Goal: Register for event/course

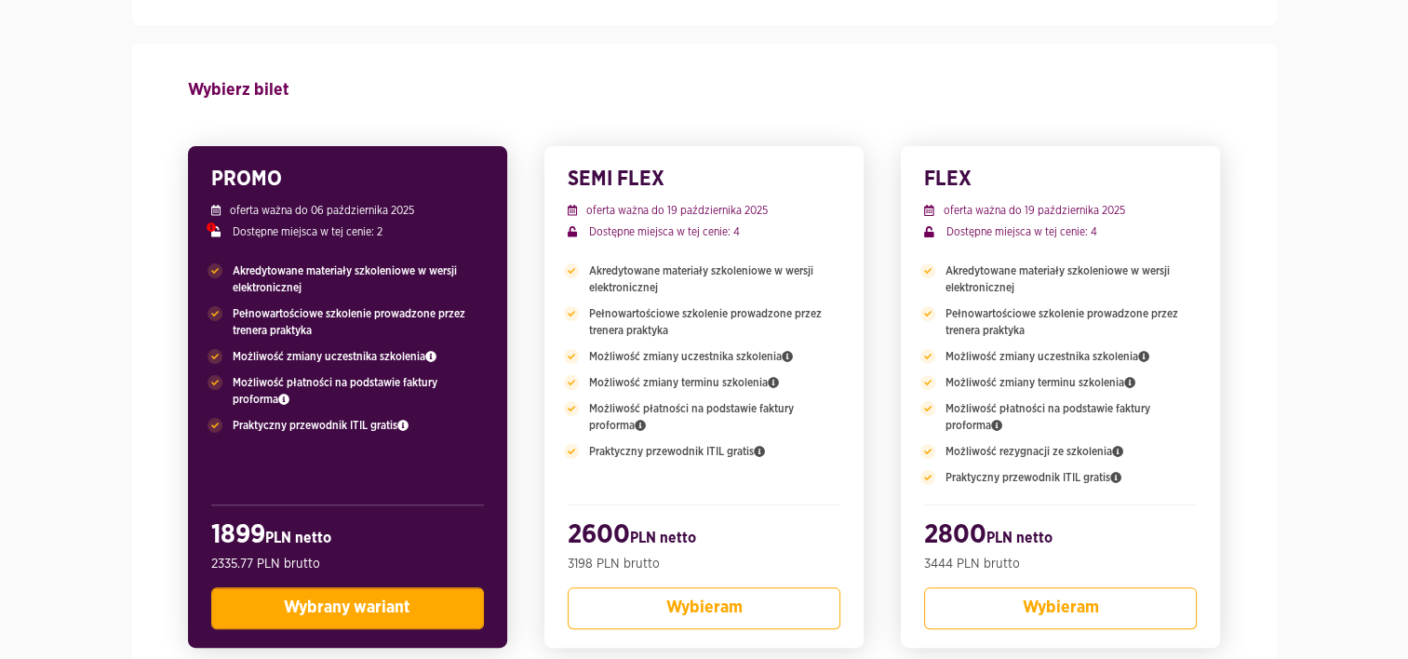
scroll to position [382, 0]
click at [314, 611] on span "Wybrany wariant" at bounding box center [347, 606] width 127 height 17
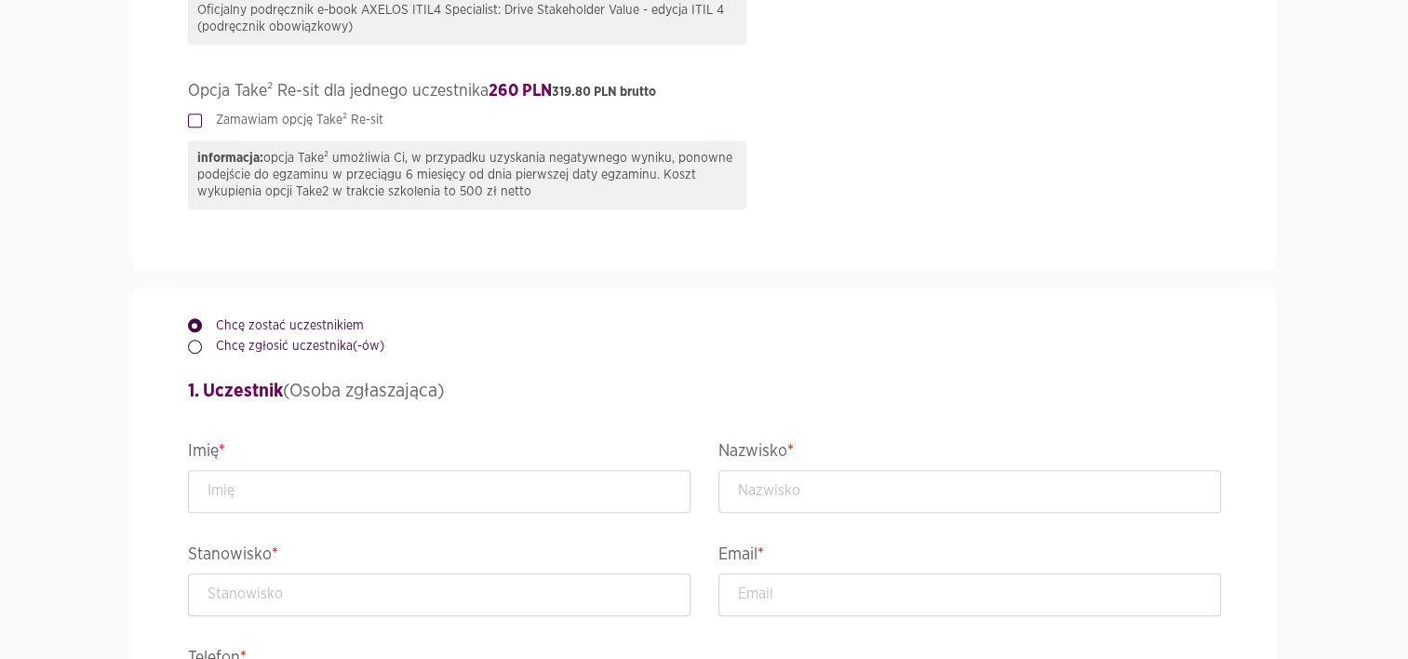
scroll to position [1380, 0]
click at [258, 484] on input "text" at bounding box center [439, 488] width 502 height 43
type input "Przemysław"
click at [755, 481] on input "text" at bounding box center [969, 488] width 502 height 43
type input "Neumann"
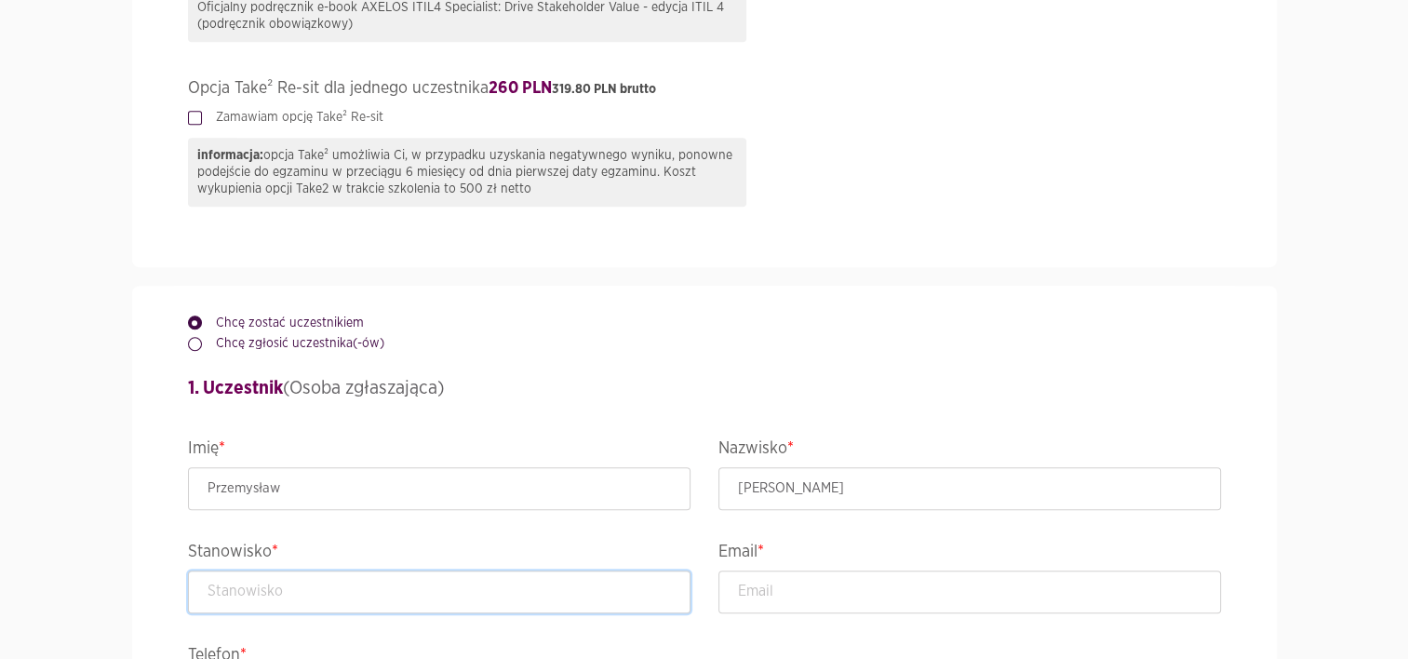
click at [437, 588] on input "text" at bounding box center [439, 591] width 502 height 43
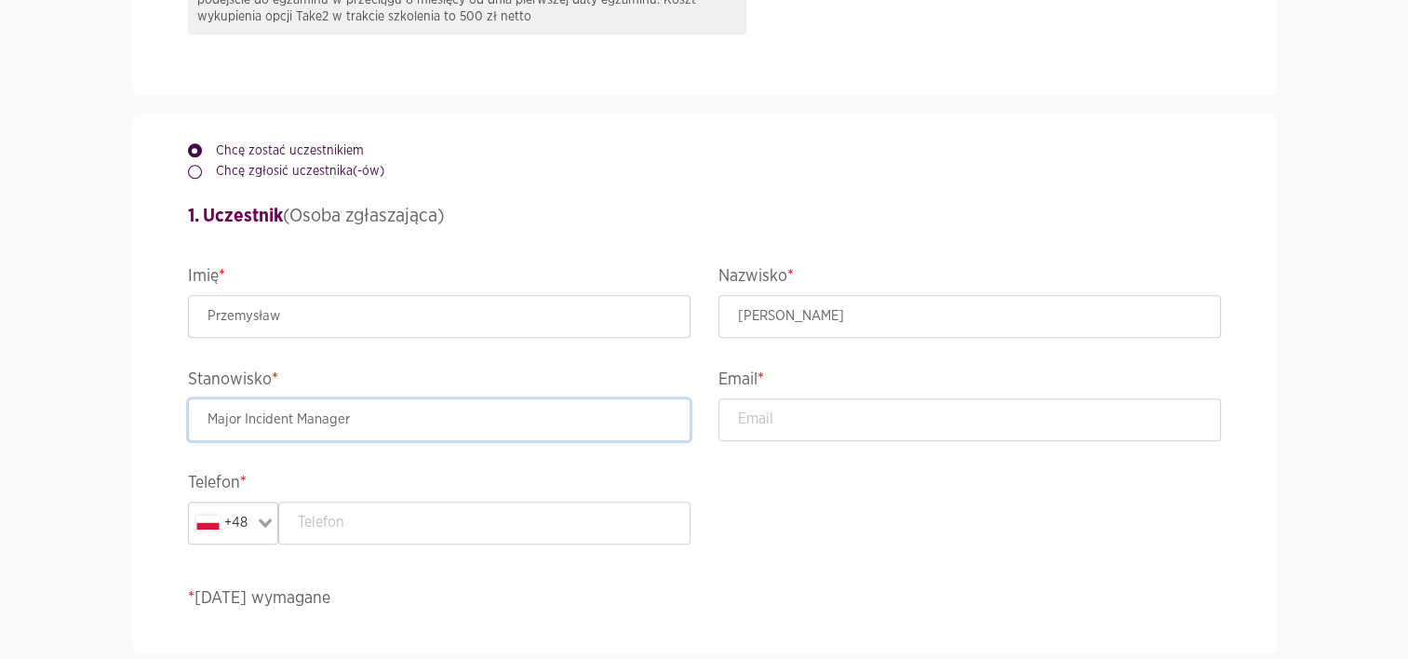
scroll to position [1556, 0]
type input "Major Incident Manager"
click at [770, 420] on input "email" at bounding box center [969, 415] width 502 height 43
click at [1235, 223] on div "Chcę zostać uczestnikiem Chcę zgłosić uczestnika(-ów) 1. Uczestnik (Osoba zgłas…" at bounding box center [704, 380] width 1061 height 540
click at [777, 421] on input "email" at bounding box center [969, 415] width 502 height 43
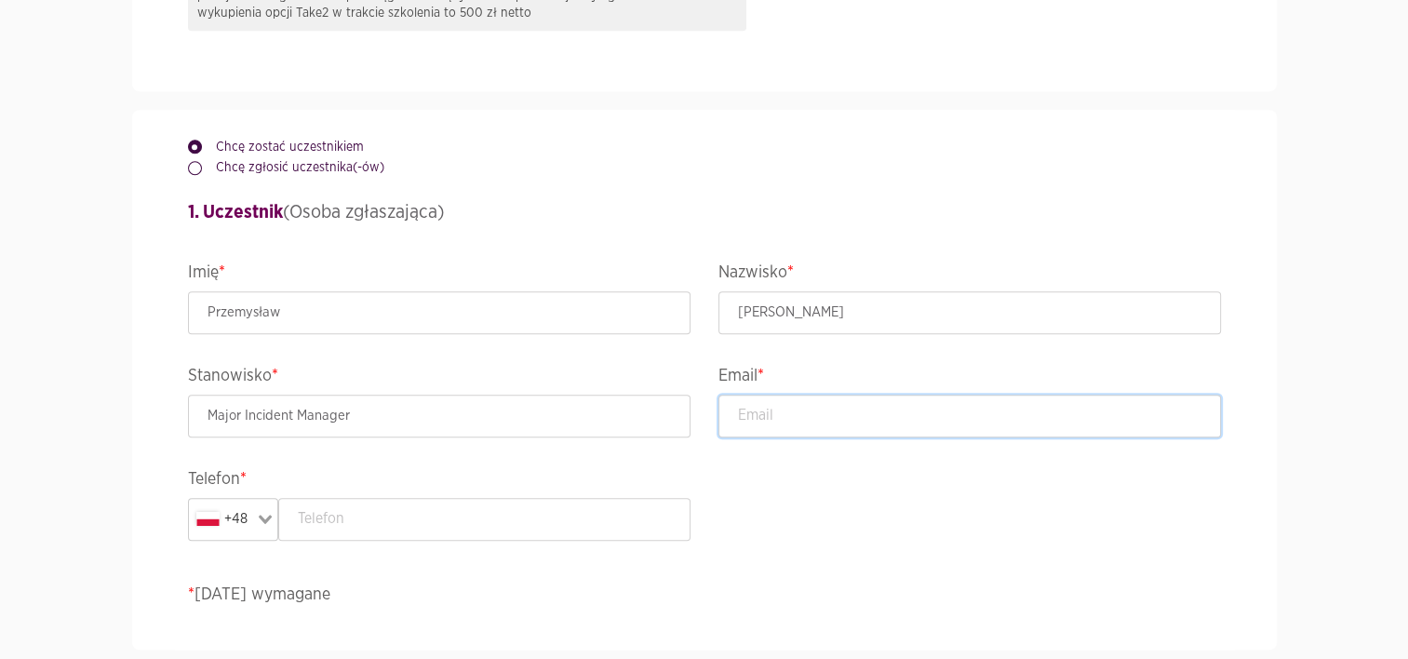
paste input "przemyslaw.m.neumann@group.issworld.com"
type input "przemyslaw.m.neumann@group.issworld.com"
click at [417, 521] on input "text" at bounding box center [484, 519] width 412 height 43
click at [417, 521] on input "504070701" at bounding box center [484, 519] width 412 height 43
type input "504070701"
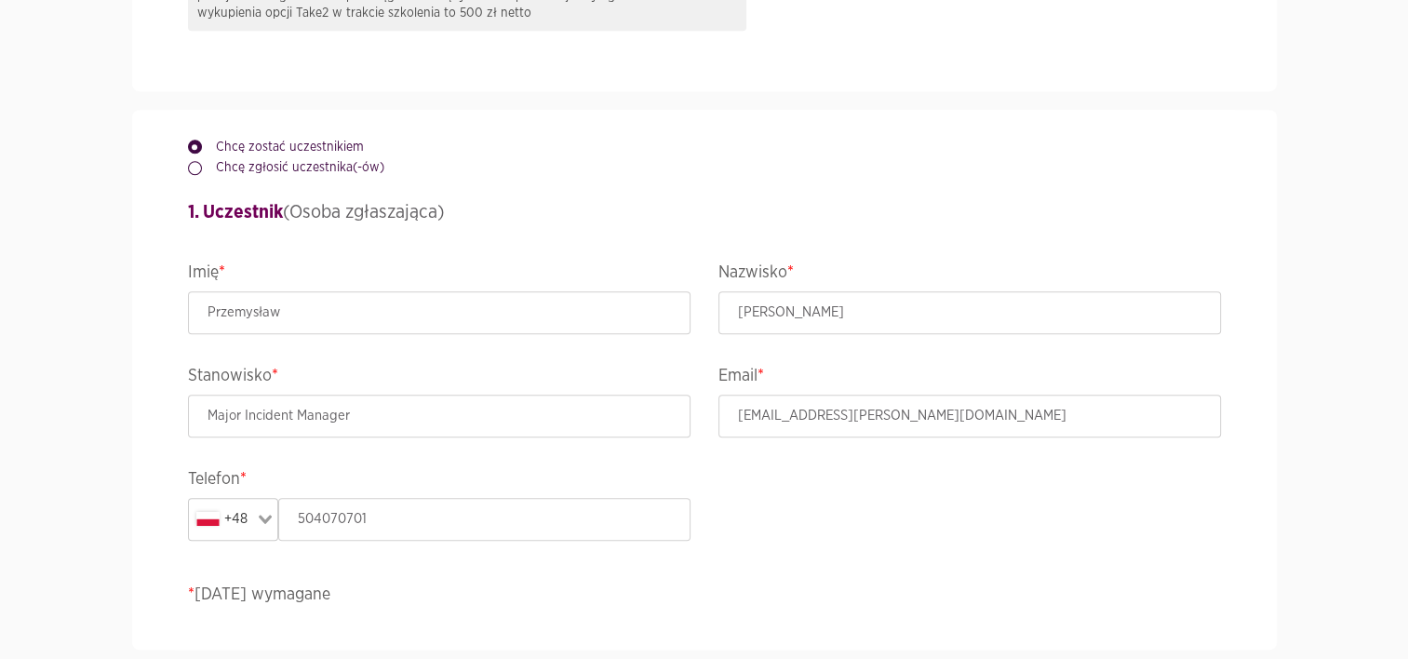
click at [556, 603] on p "* Pola wymagane" at bounding box center [704, 594] width 1033 height 25
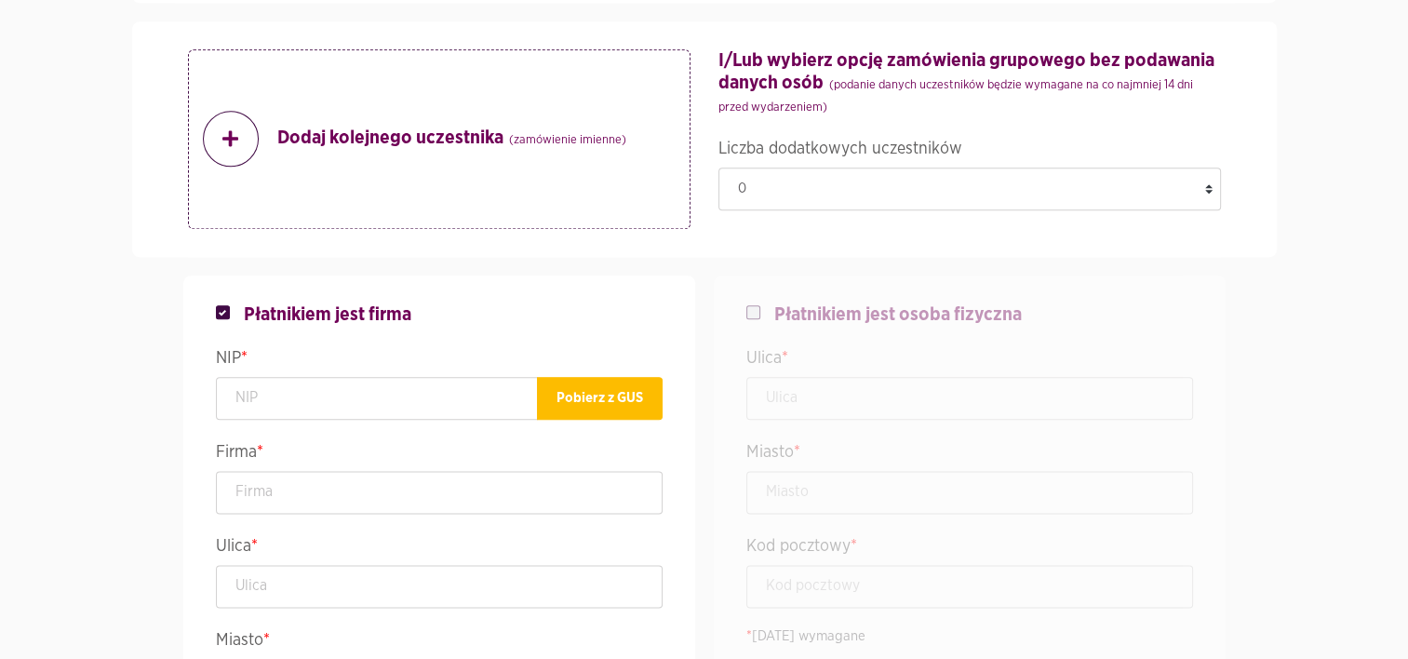
scroll to position [2203, 0]
click at [599, 398] on button "Pobierz z GUS" at bounding box center [600, 397] width 126 height 43
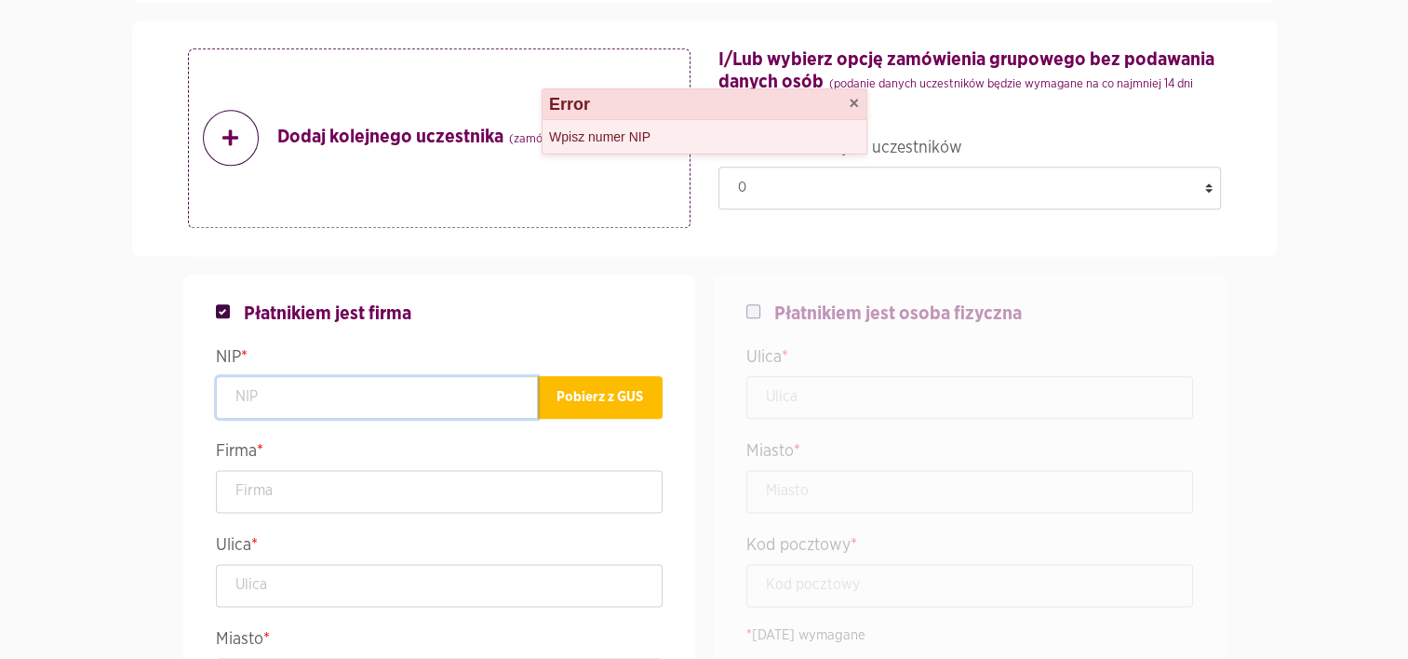
click at [445, 404] on input "text" at bounding box center [377, 397] width 322 height 43
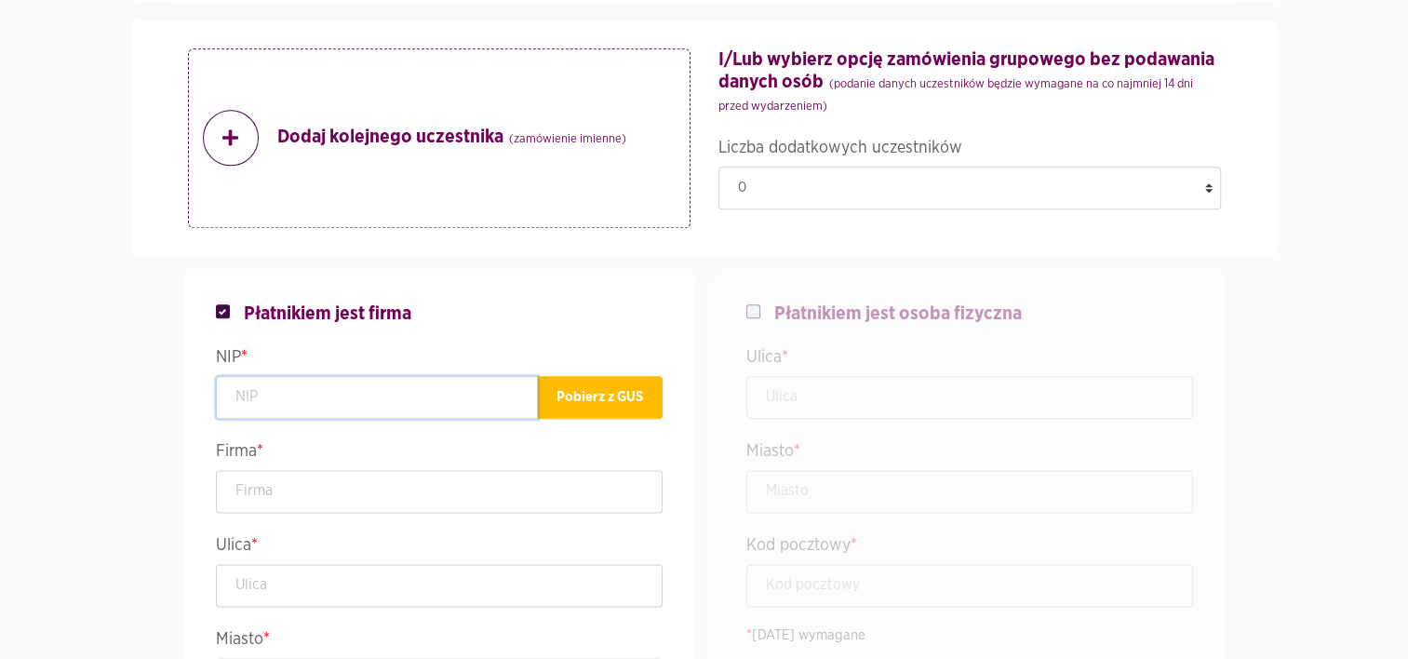
paste input "5252838478"
type input "5252838478"
click at [583, 395] on button "Pobierz z GUS" at bounding box center [600, 397] width 126 height 43
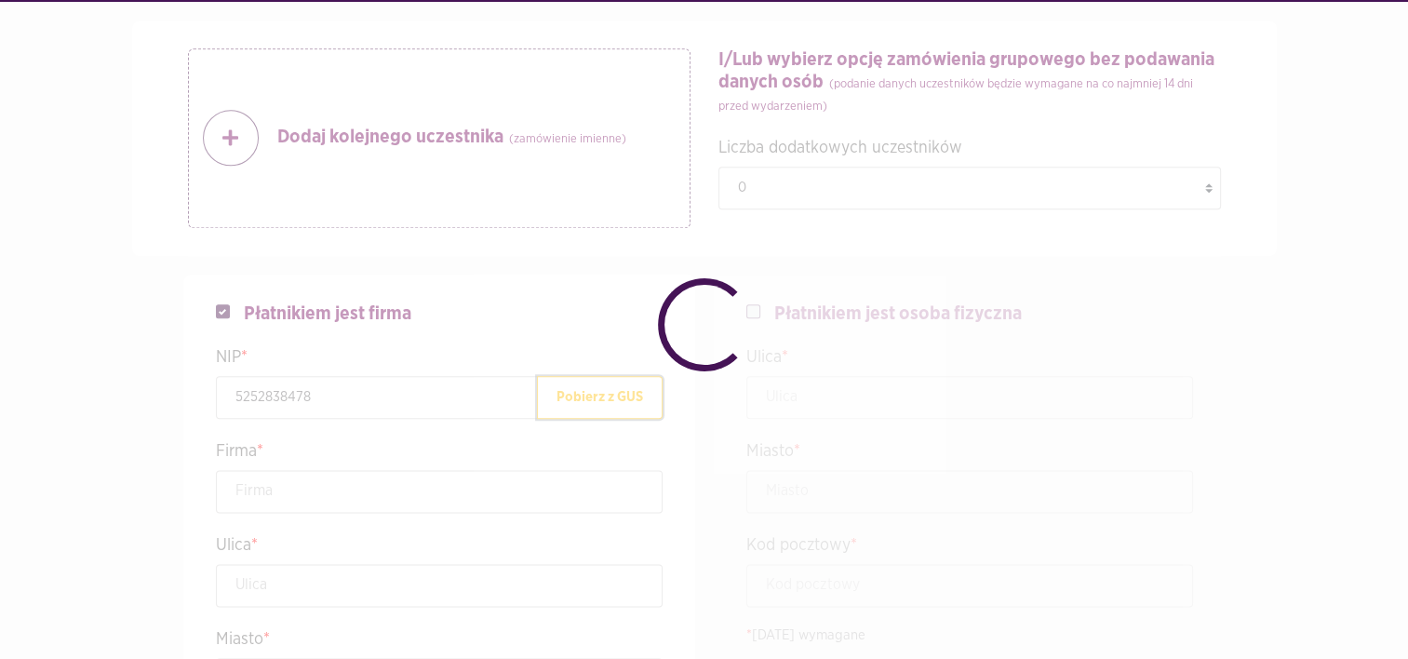
type input "ISS WORLD SERVICES POLAND SPÓŁKA Z OGRANICZONĄ ODPOWIEDZIALNOŚCIĄ"
type input "Żelazna 51/53"
type input "Warszawa"
type input "00-841"
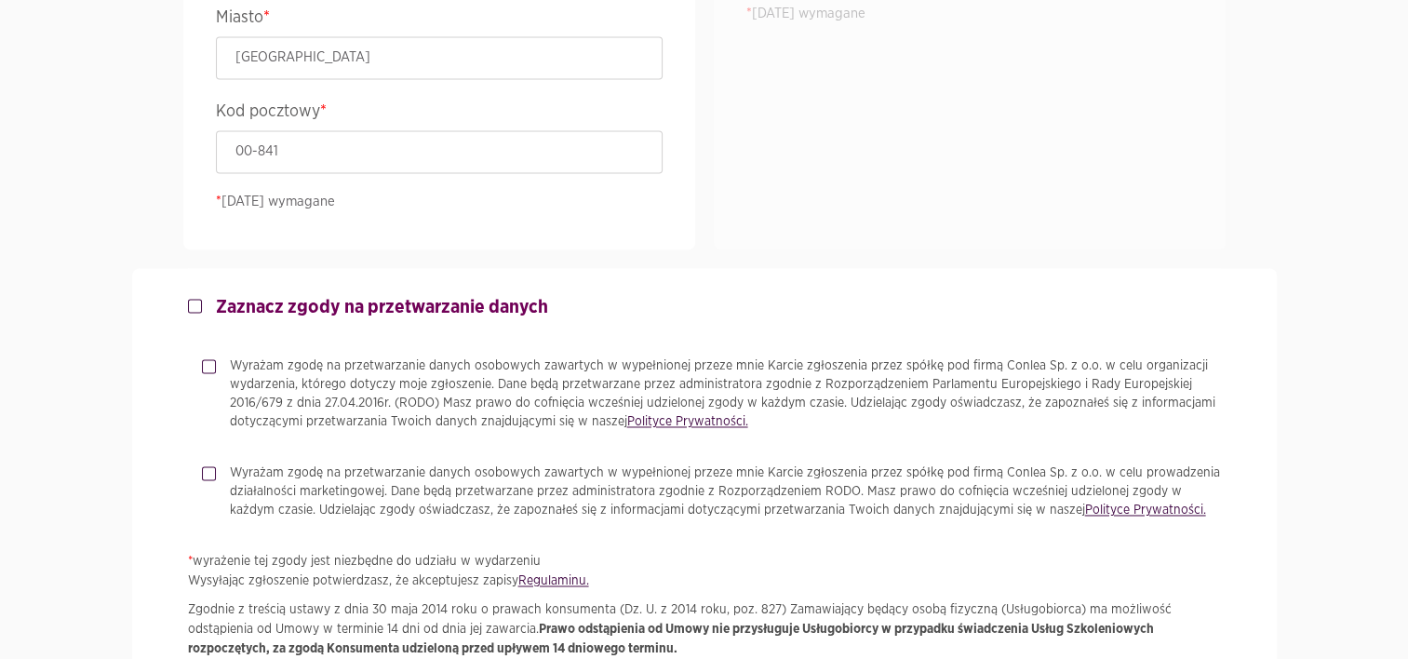
scroll to position [2899, 0]
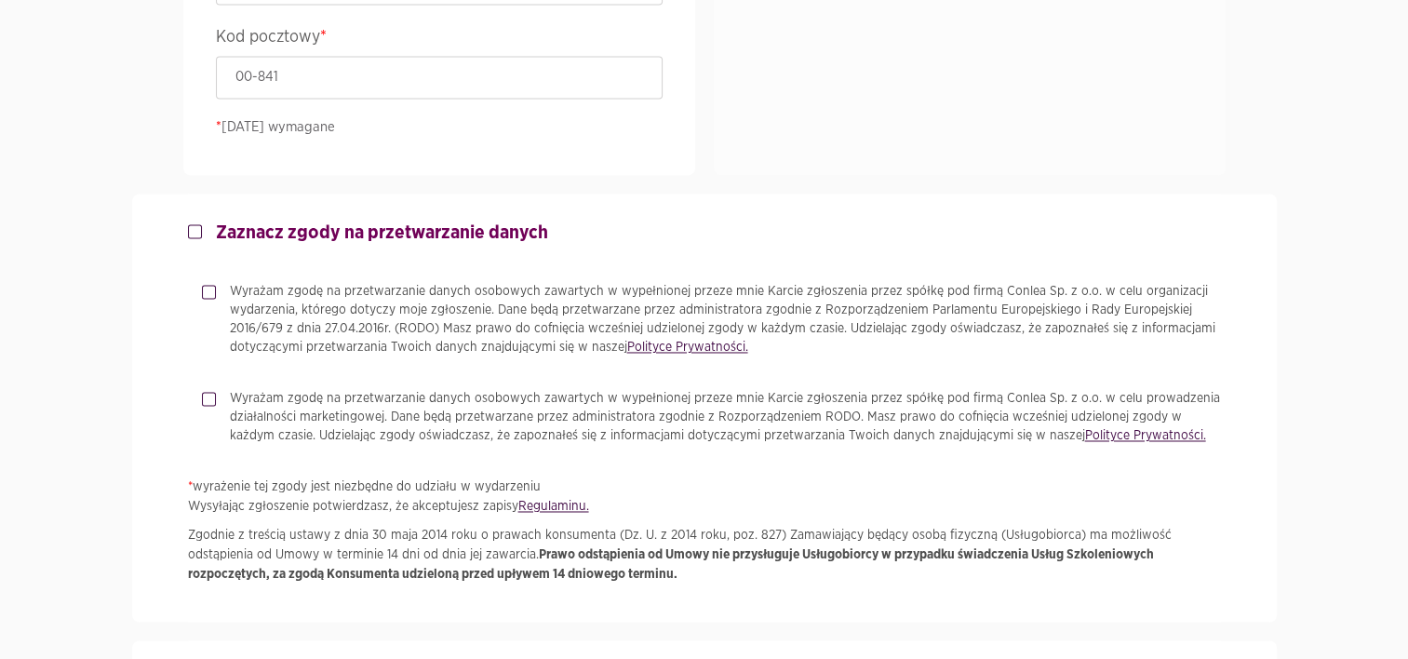
click at [202, 229] on label "Zaznacz zgody na przetwarzanie danych" at bounding box center [375, 232] width 346 height 22
click at [197, 229] on input "Zaznacz zgody na przetwarzanie danych" at bounding box center [192, 227] width 9 height 12
checkbox input "true"
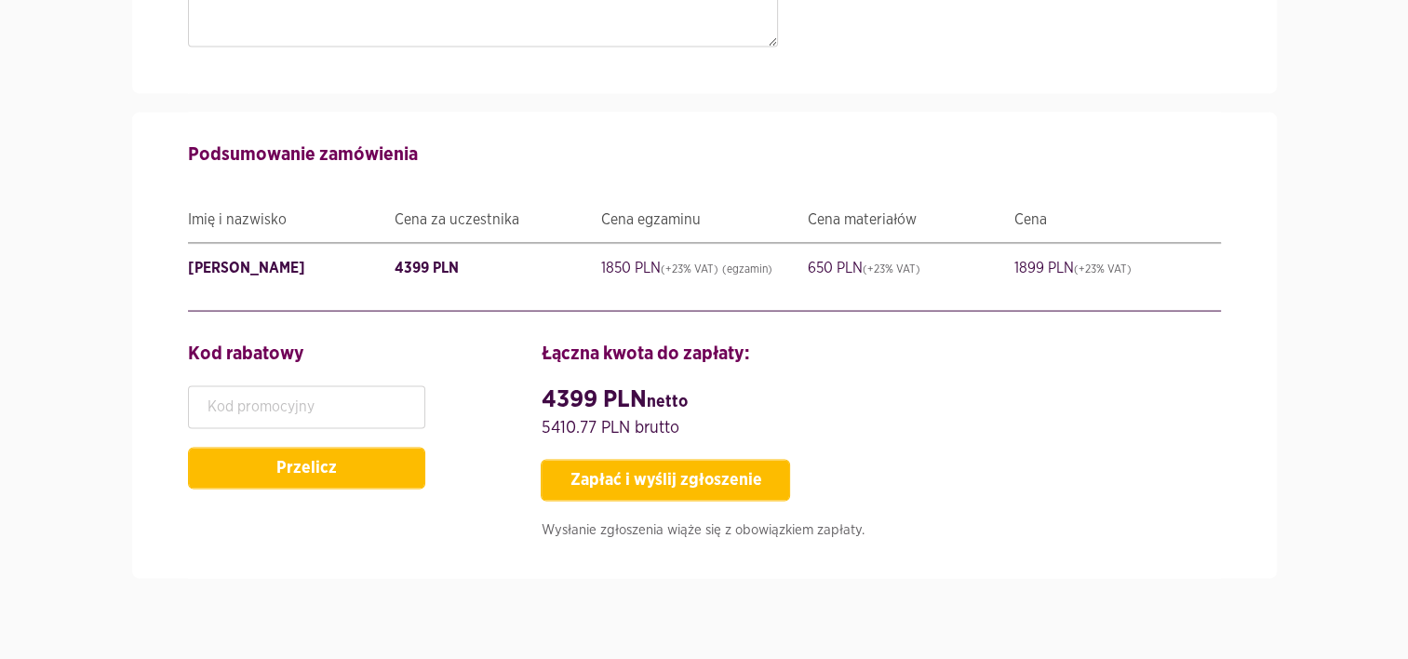
scroll to position [3725, 0]
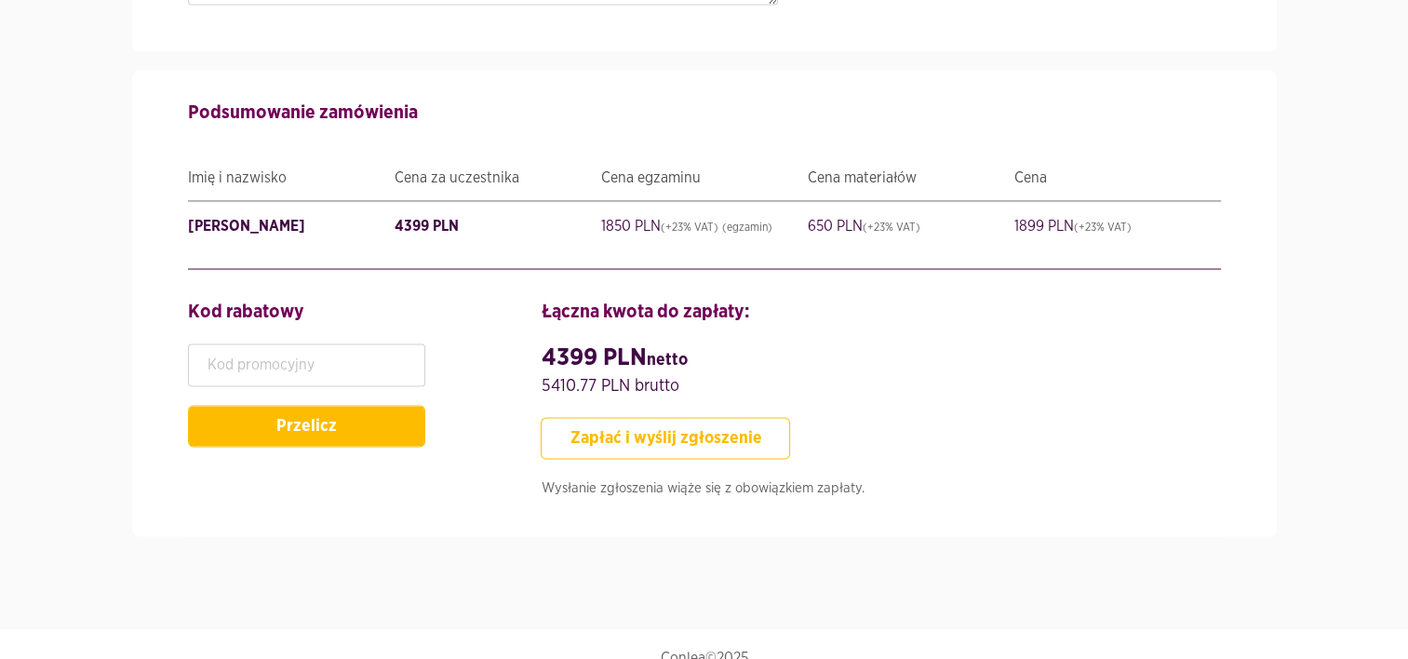
click at [674, 435] on button "Zapłać i wyślij zgłoszenie" at bounding box center [665, 439] width 249 height 42
type input "MajorIncidentManager"
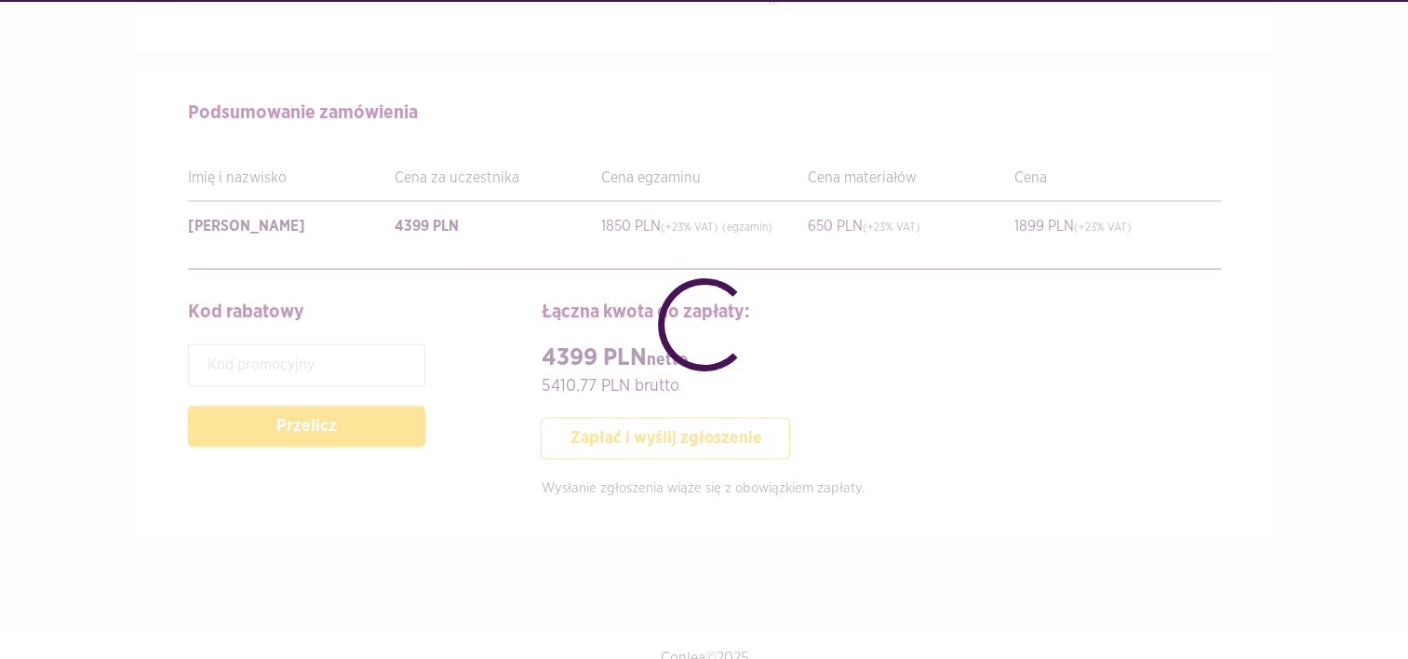
checkbox input "false"
